Goal: Check status: Check status

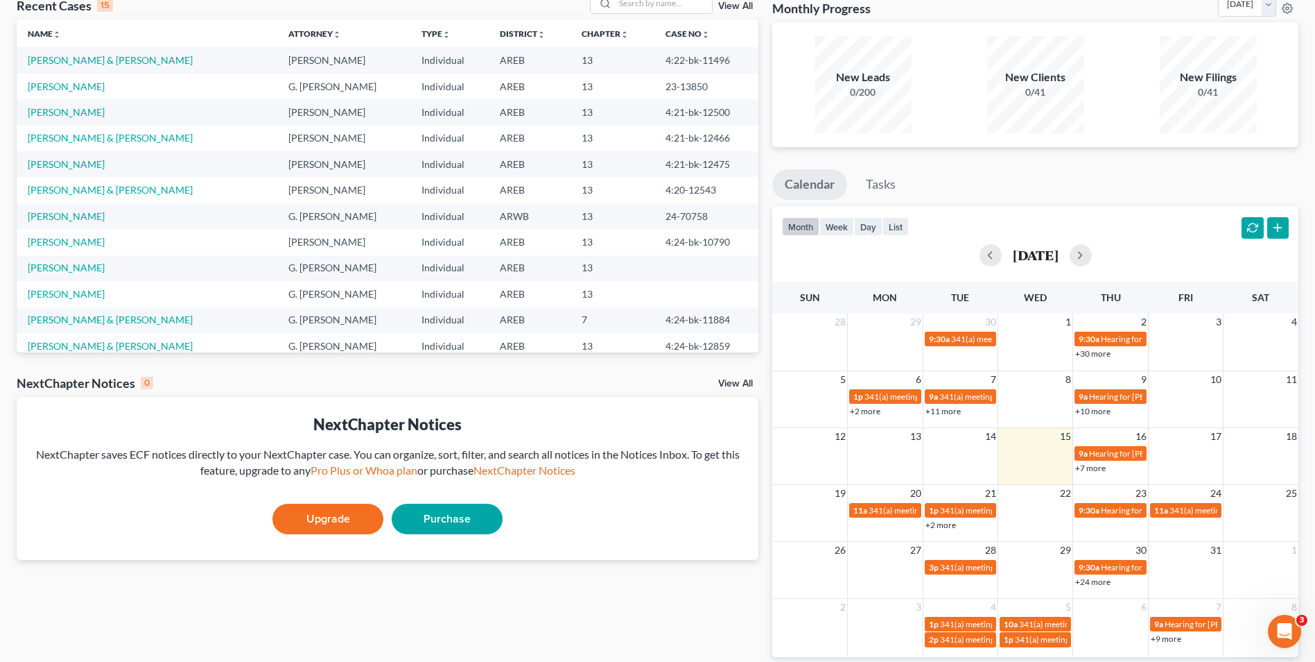
scroll to position [81, 0]
click at [1099, 469] on link "+7 more" at bounding box center [1090, 467] width 31 height 10
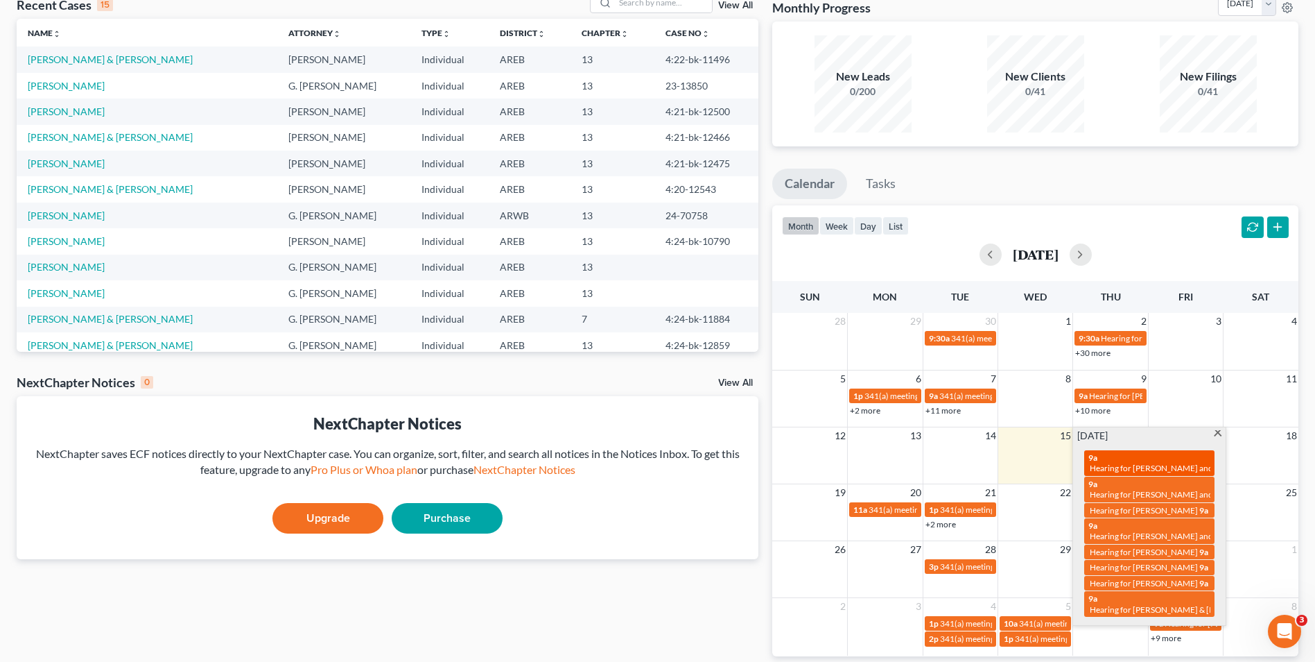
click at [1114, 457] on div "9a Hearing for Charles D Tiner and Christa C Tiner" at bounding box center [1150, 462] width 122 height 21
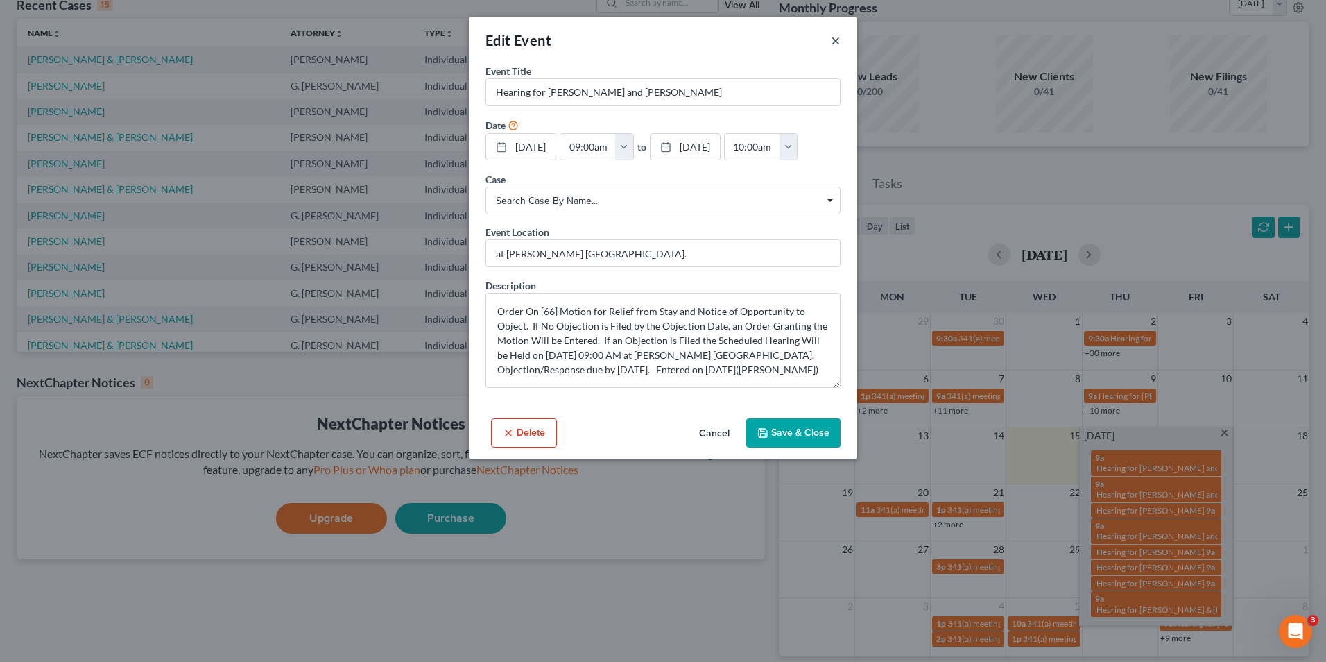
click at [836, 38] on button "×" at bounding box center [836, 40] width 10 height 17
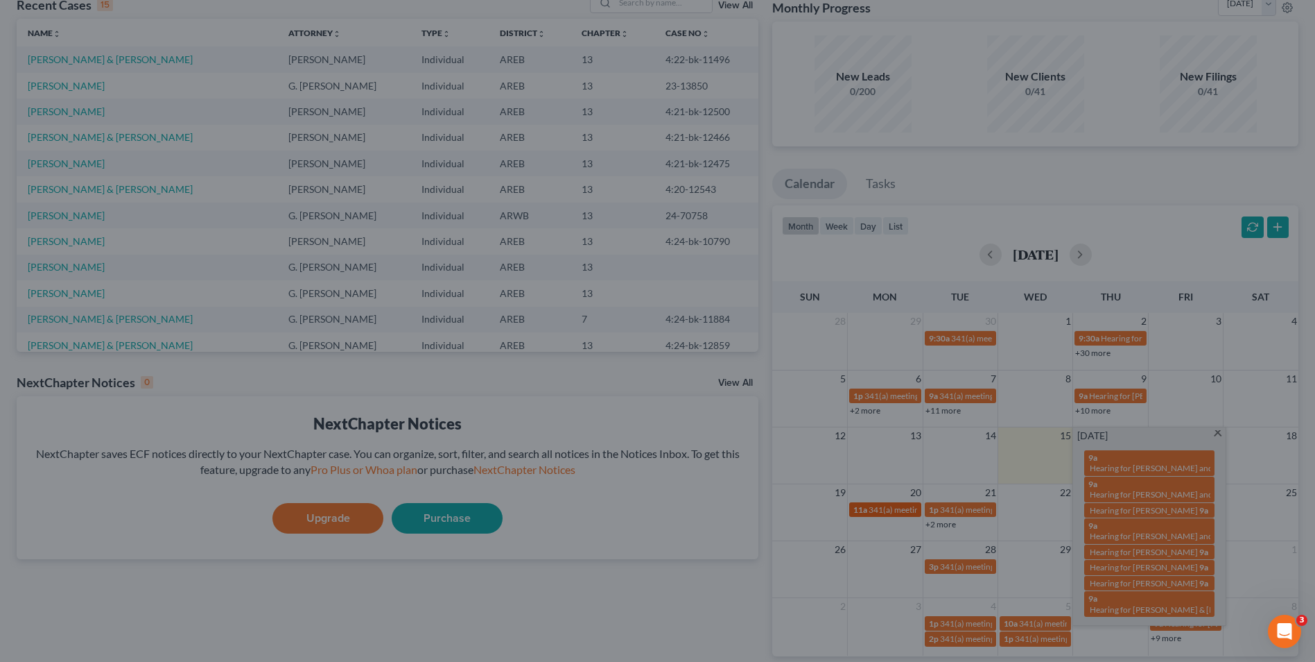
click at [860, 505] on span "11a" at bounding box center [861, 509] width 14 height 10
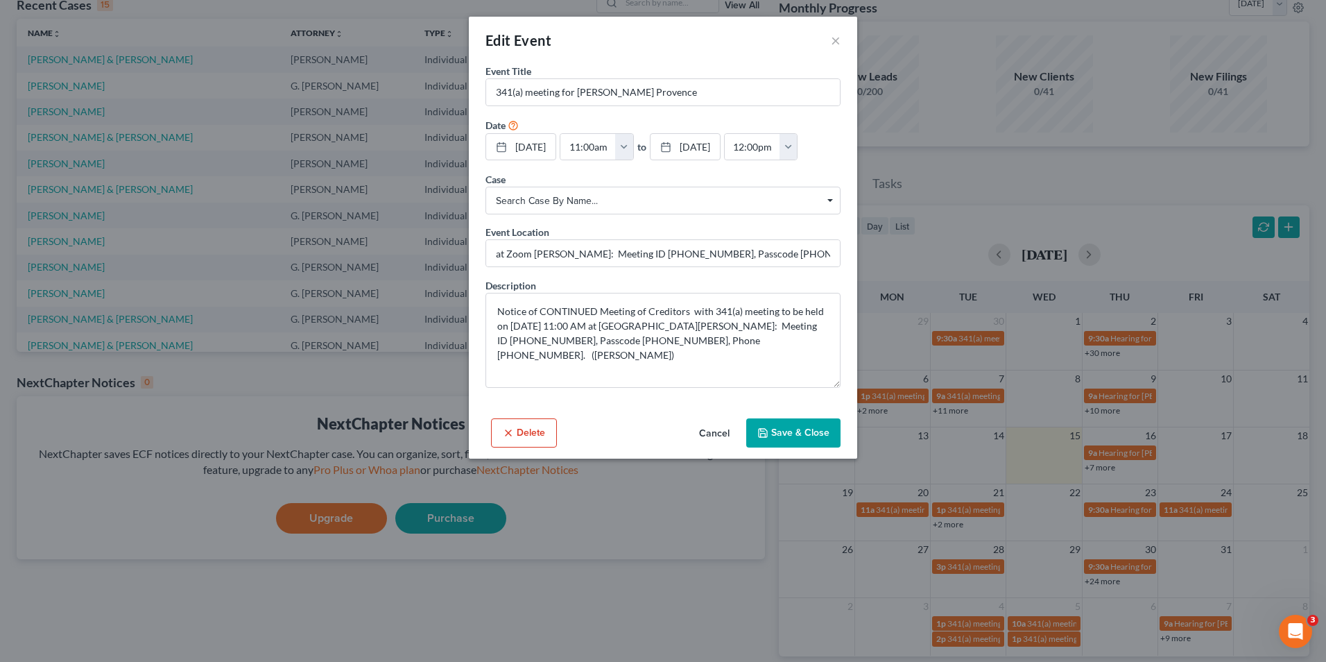
click at [1107, 465] on div "Edit Event × Event Title * 341(a) meeting for Douglas Dewayne Provence Date 10/…" at bounding box center [663, 331] width 1326 height 662
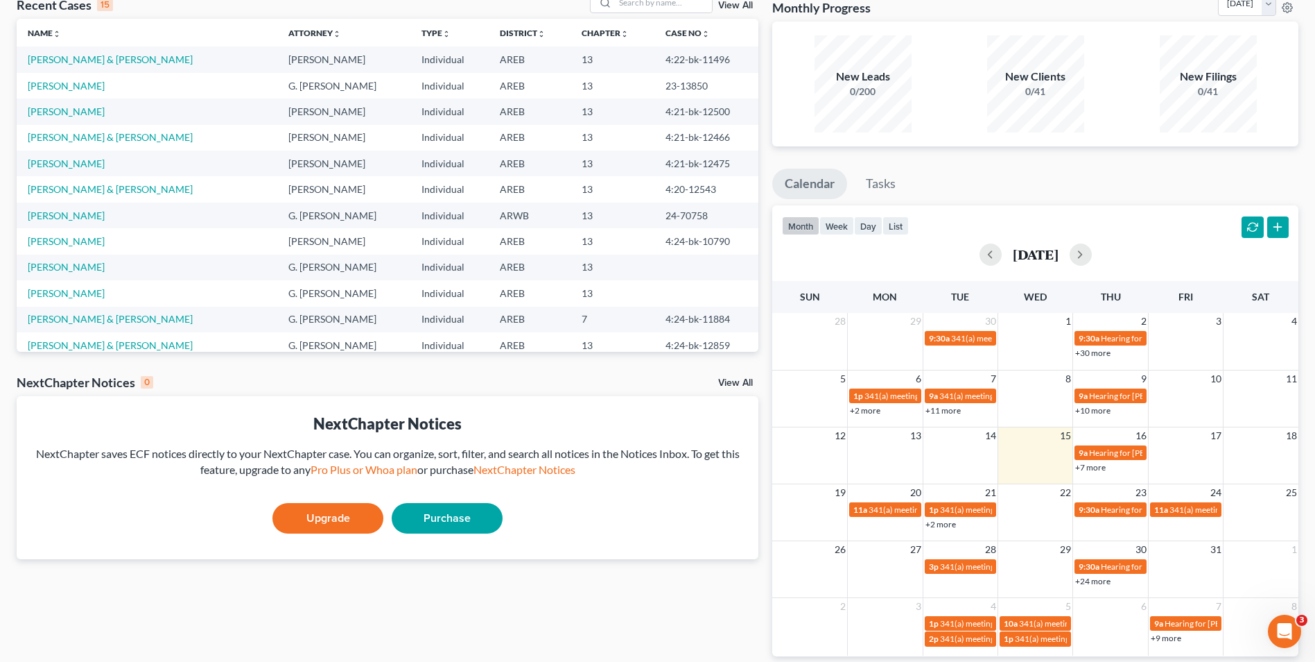
click at [1105, 467] on link "+7 more" at bounding box center [1090, 467] width 31 height 10
